Goal: Information Seeking & Learning: Learn about a topic

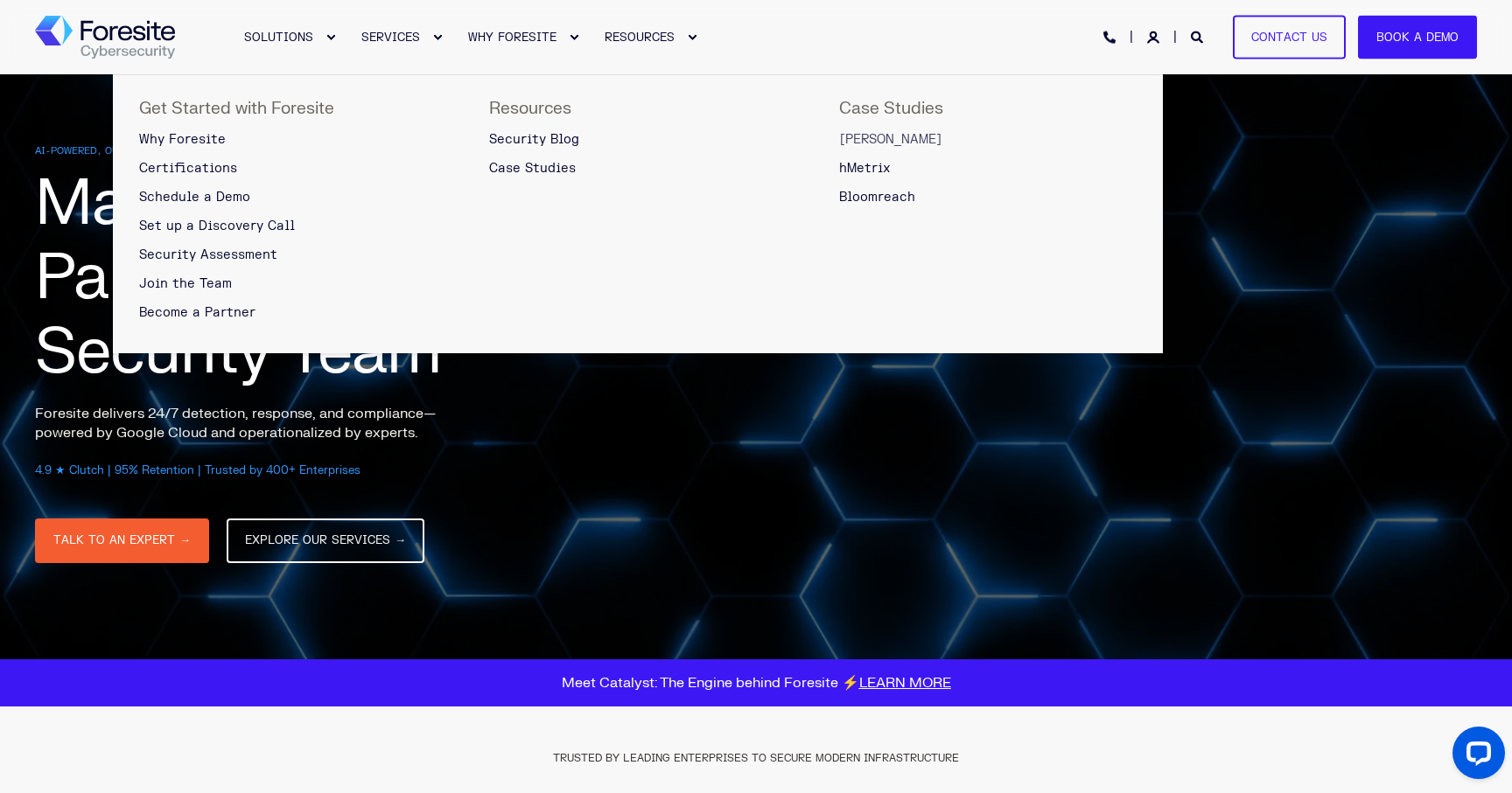
click at [875, 136] on span "[PERSON_NAME]" at bounding box center [891, 139] width 103 height 15
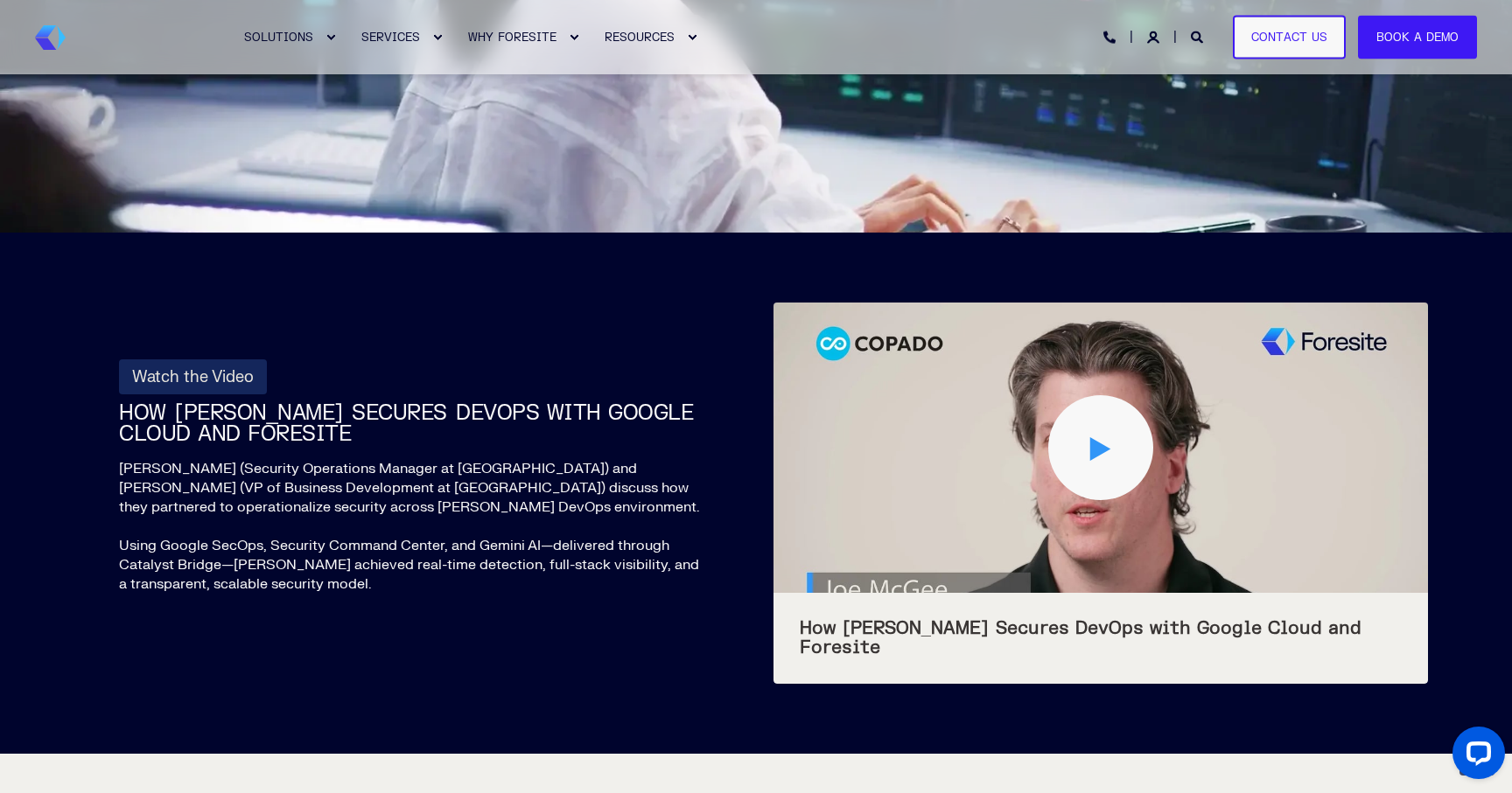
scroll to position [1386, 0]
